Goal: Complete application form

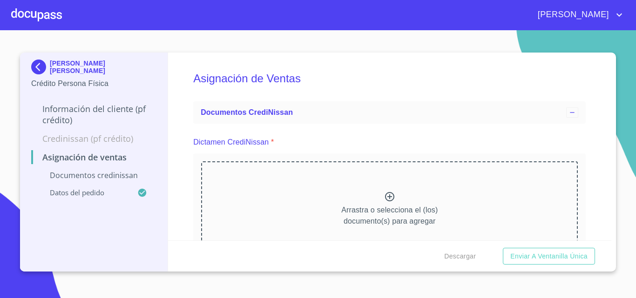
scroll to position [47, 0]
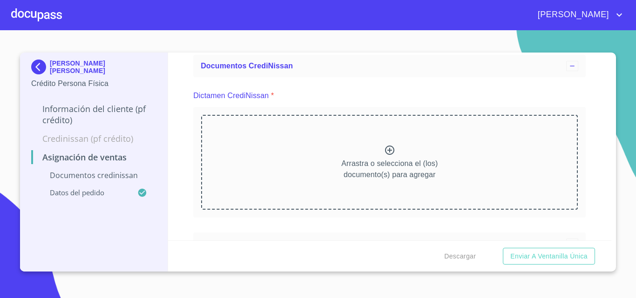
drag, startPoint x: 0, startPoint y: 0, endPoint x: 333, endPoint y: 180, distance: 378.7
click at [333, 180] on div "Arrastra o selecciona el (los) documento(s) para agregar" at bounding box center [389, 162] width 377 height 95
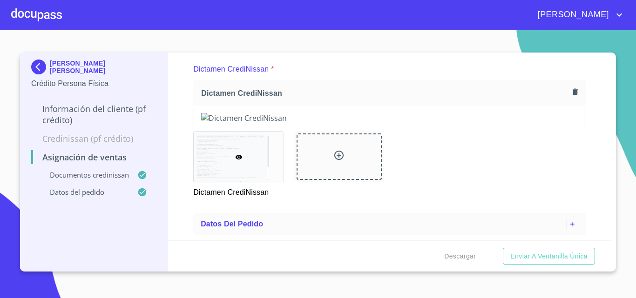
scroll to position [445, 0]
click at [104, 176] on p "Documentos CrediNissan" at bounding box center [84, 174] width 106 height 9
click at [87, 193] on p "Datos del pedido" at bounding box center [84, 192] width 106 height 9
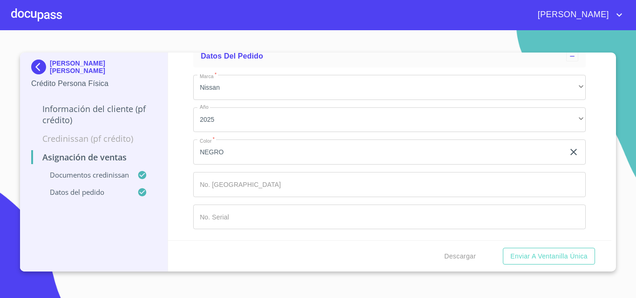
scroll to position [86, 0]
click at [101, 135] on p "Credinissan (PF crédito)" at bounding box center [93, 138] width 125 height 11
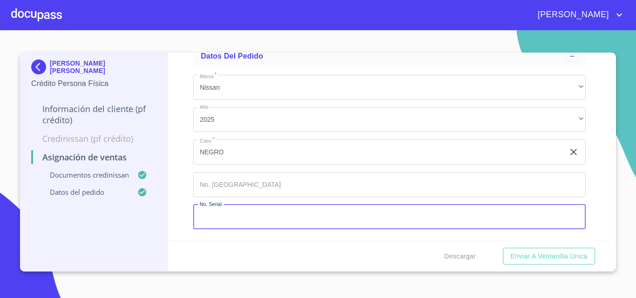
click at [259, 209] on input "Marca   *" at bounding box center [389, 217] width 392 height 25
type input "[US_VEHICLE_IDENTIFICATION_NUMBER]"
click at [277, 182] on input "Marca   *" at bounding box center [389, 184] width 392 height 25
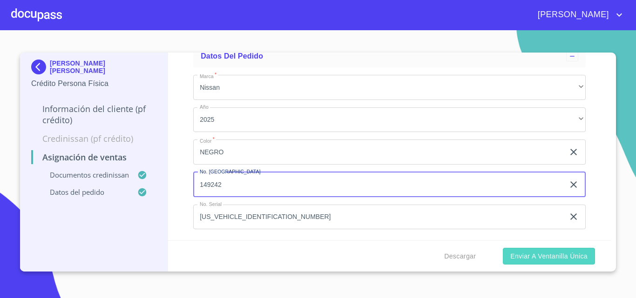
type input "149242"
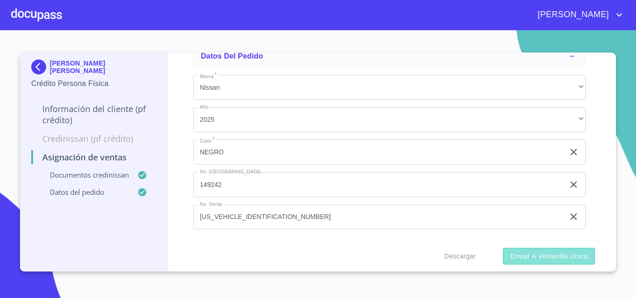
click at [519, 254] on span "Enviar a Ventanilla única" at bounding box center [548, 257] width 77 height 12
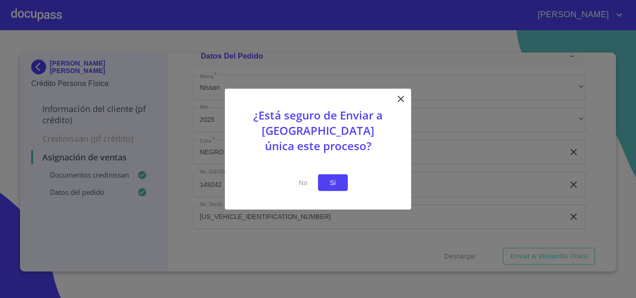
click at [327, 175] on button "Si" at bounding box center [333, 182] width 30 height 17
